Goal: Task Accomplishment & Management: Complete application form

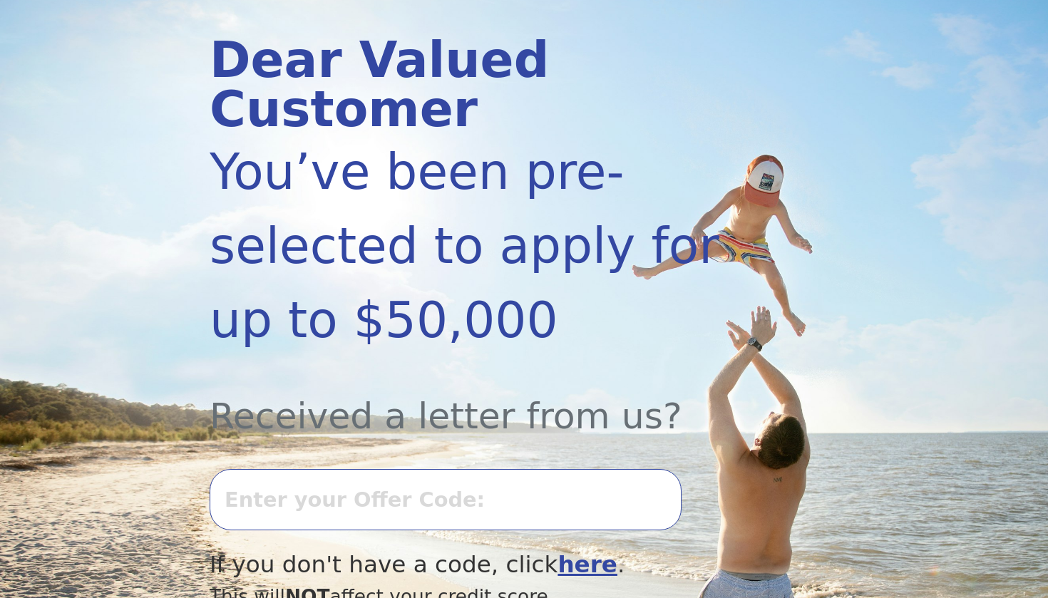
scroll to position [172, 0]
click at [417, 468] on input "text" at bounding box center [446, 498] width 472 height 61
type input "0806L-864208"
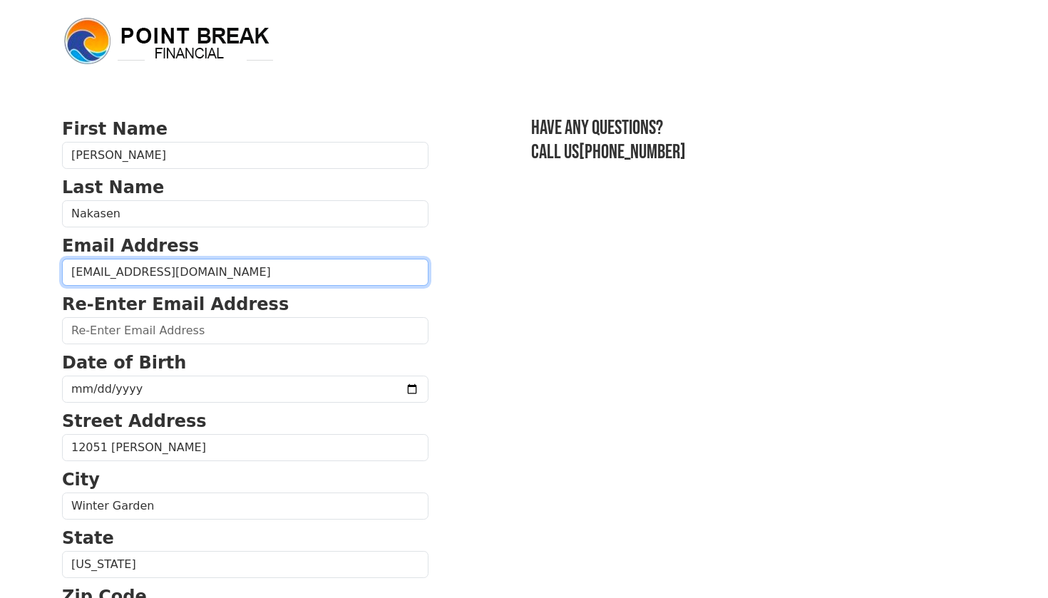
type input "marcusnakasen2@yahoo.com"
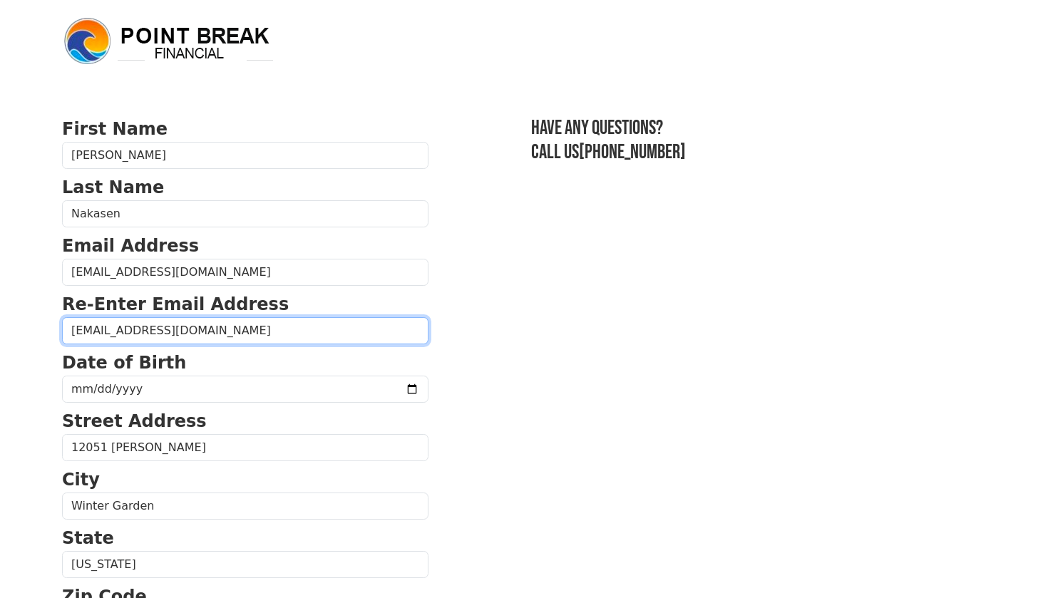
type input "marcusnakasen2@yahoo.com"
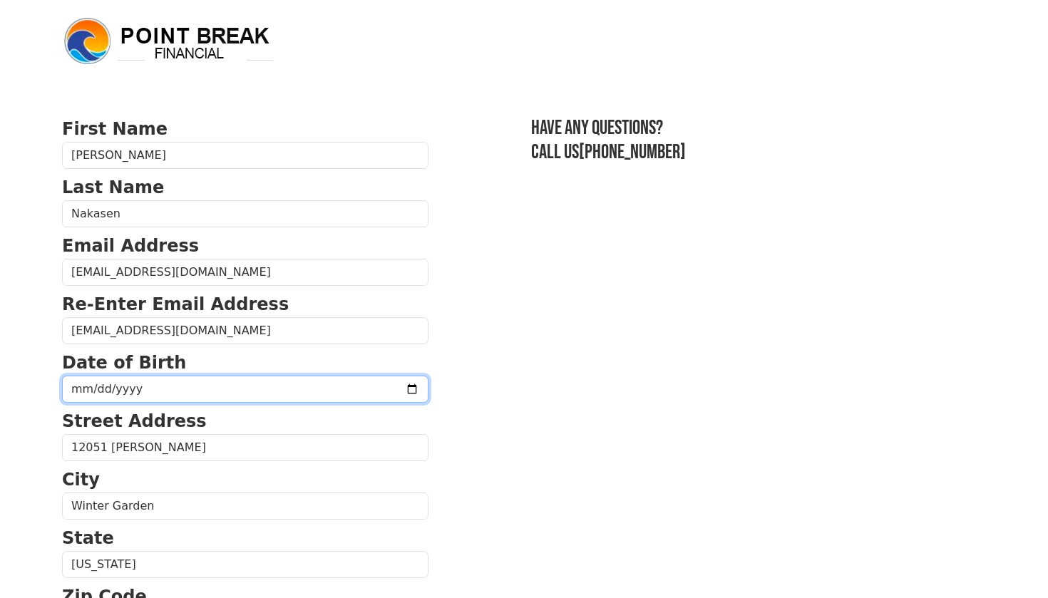
click at [133, 387] on input "date" at bounding box center [245, 389] width 366 height 27
click at [92, 392] on input "date" at bounding box center [245, 389] width 366 height 27
click at [110, 388] on input "date" at bounding box center [245, 389] width 366 height 27
type input "1997-07-19"
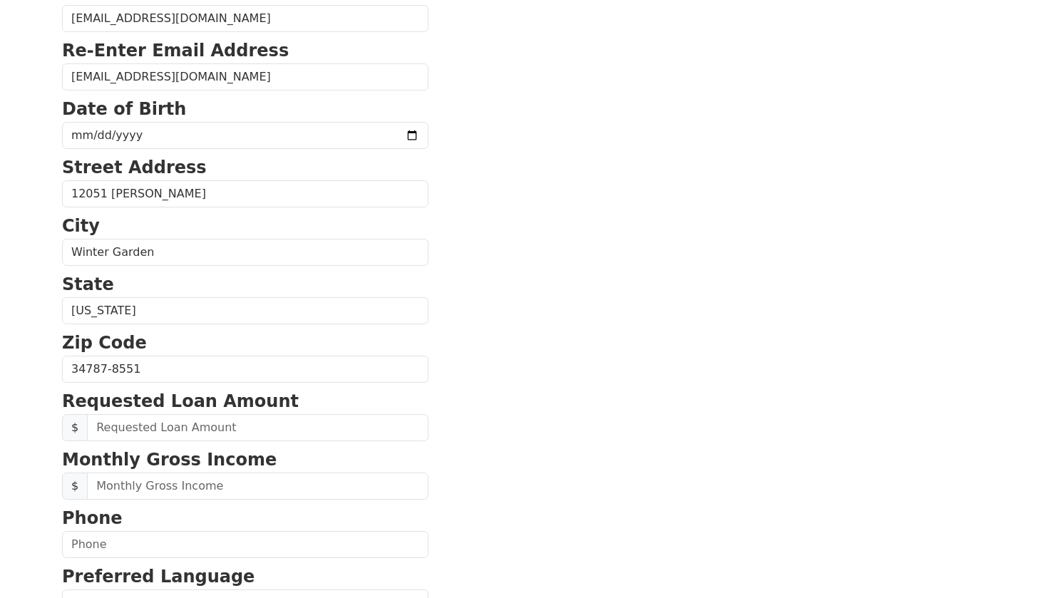
scroll to position [256, 0]
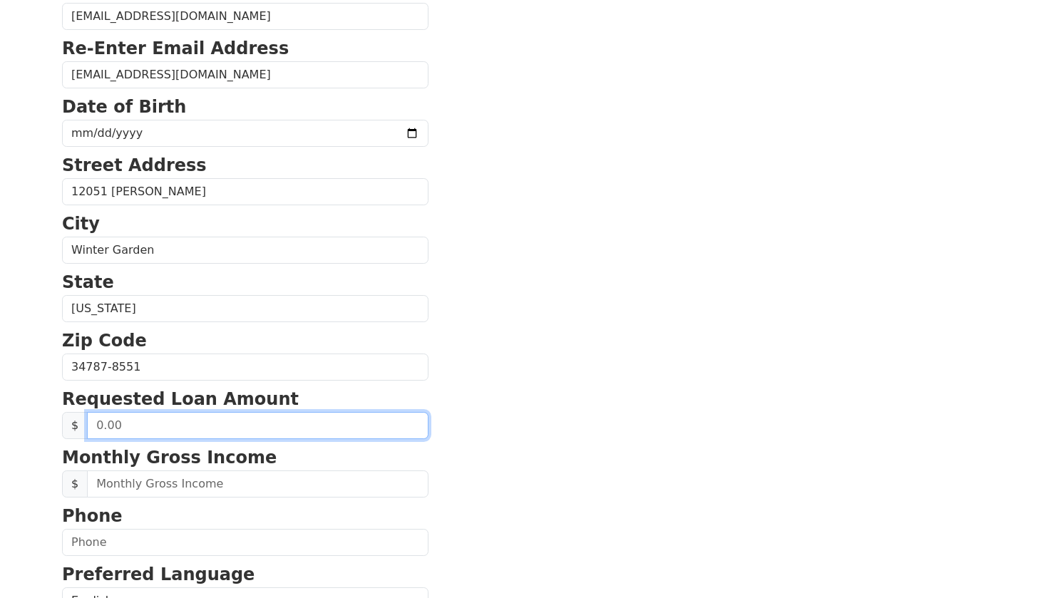
click at [224, 426] on input "text" at bounding box center [257, 425] width 341 height 27
drag, startPoint x: 239, startPoint y: 426, endPoint x: 56, endPoint y: 428, distance: 182.5
click at [56, 428] on div "First Name Marcus Last Name Nakasen Email Address marcusnakasen2@yahoo.com Re-E…" at bounding box center [523, 336] width 941 height 1184
type input "30,000.00"
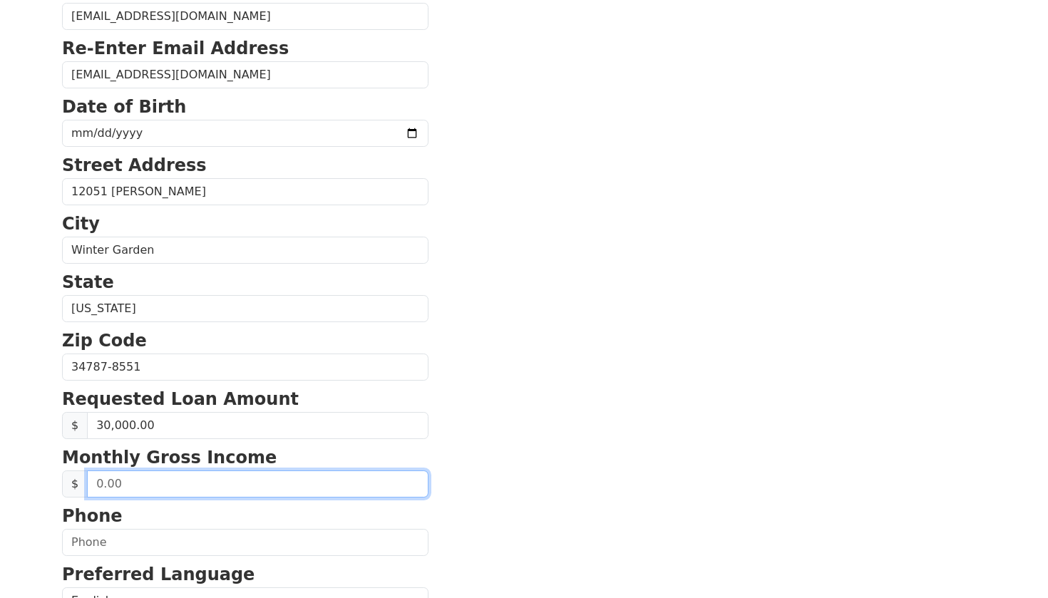
click at [159, 483] on input "text" at bounding box center [257, 483] width 341 height 27
type input "38,000.00"
click at [475, 497] on section "First Name Marcus Last Name Nakasen Email Address marcusnakasen2@yahoo.com Re-E…" at bounding box center [524, 368] width 924 height 1016
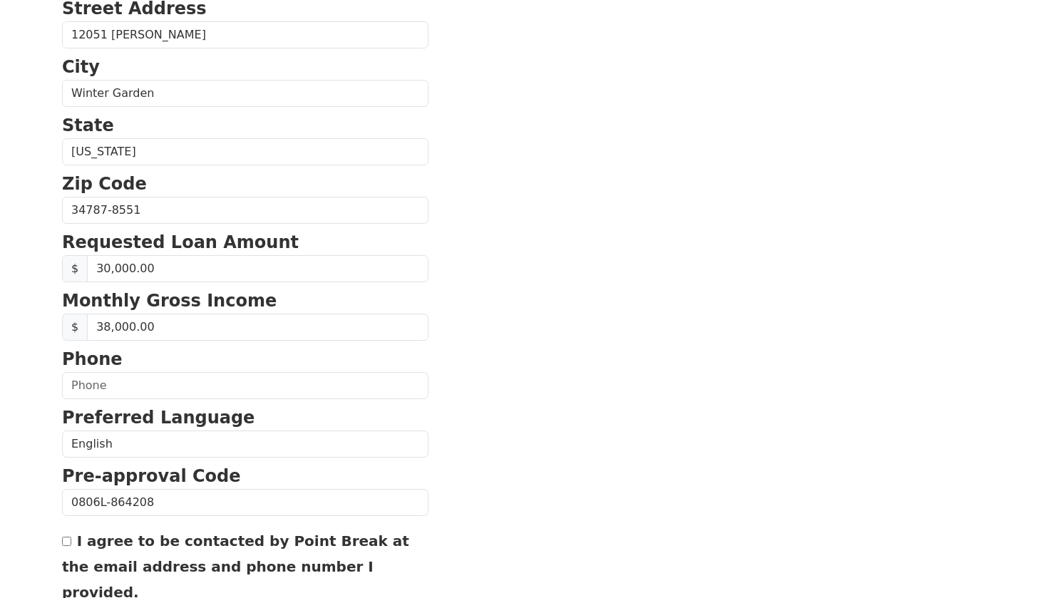
scroll to position [487, 0]
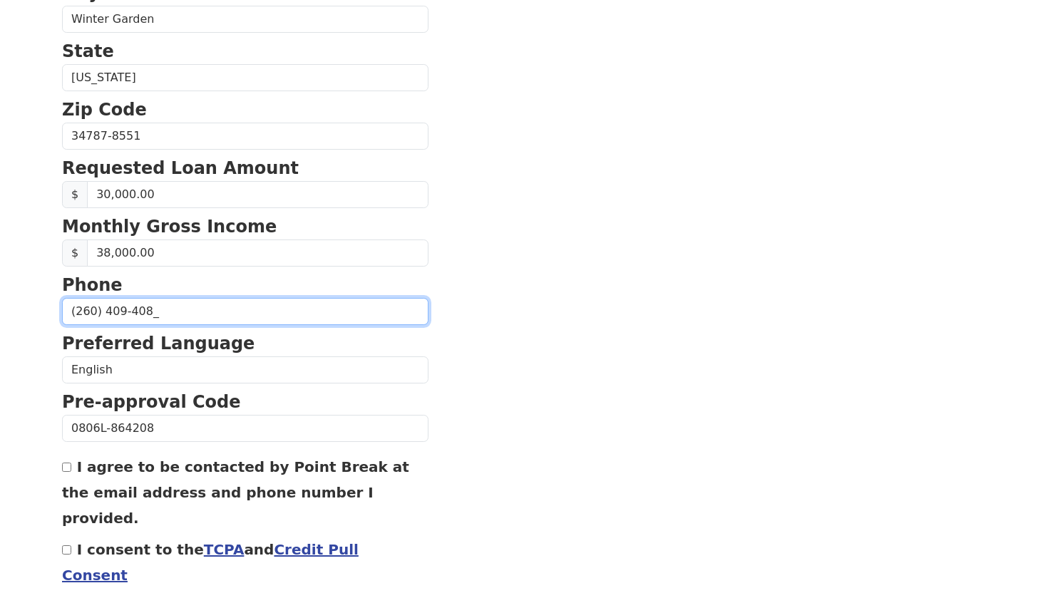
type input "(260) 409-4080"
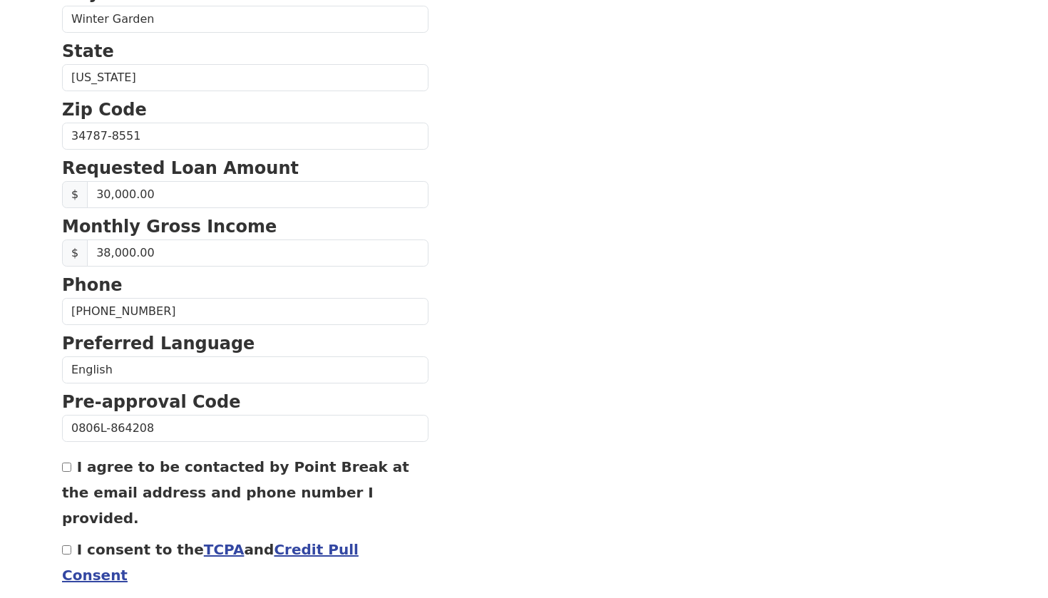
click at [66, 472] on input "I agree to be contacted by Point Break at the email address and phone number I …" at bounding box center [66, 467] width 9 height 9
checkbox input "true"
click at [66, 536] on div "I consent to the TCPA and Credit Pull Consent" at bounding box center [245, 561] width 366 height 51
click at [68, 545] on input "I consent to the TCPA and Credit Pull Consent" at bounding box center [66, 549] width 9 height 9
checkbox input "true"
